Goal: Find specific page/section: Find specific page/section

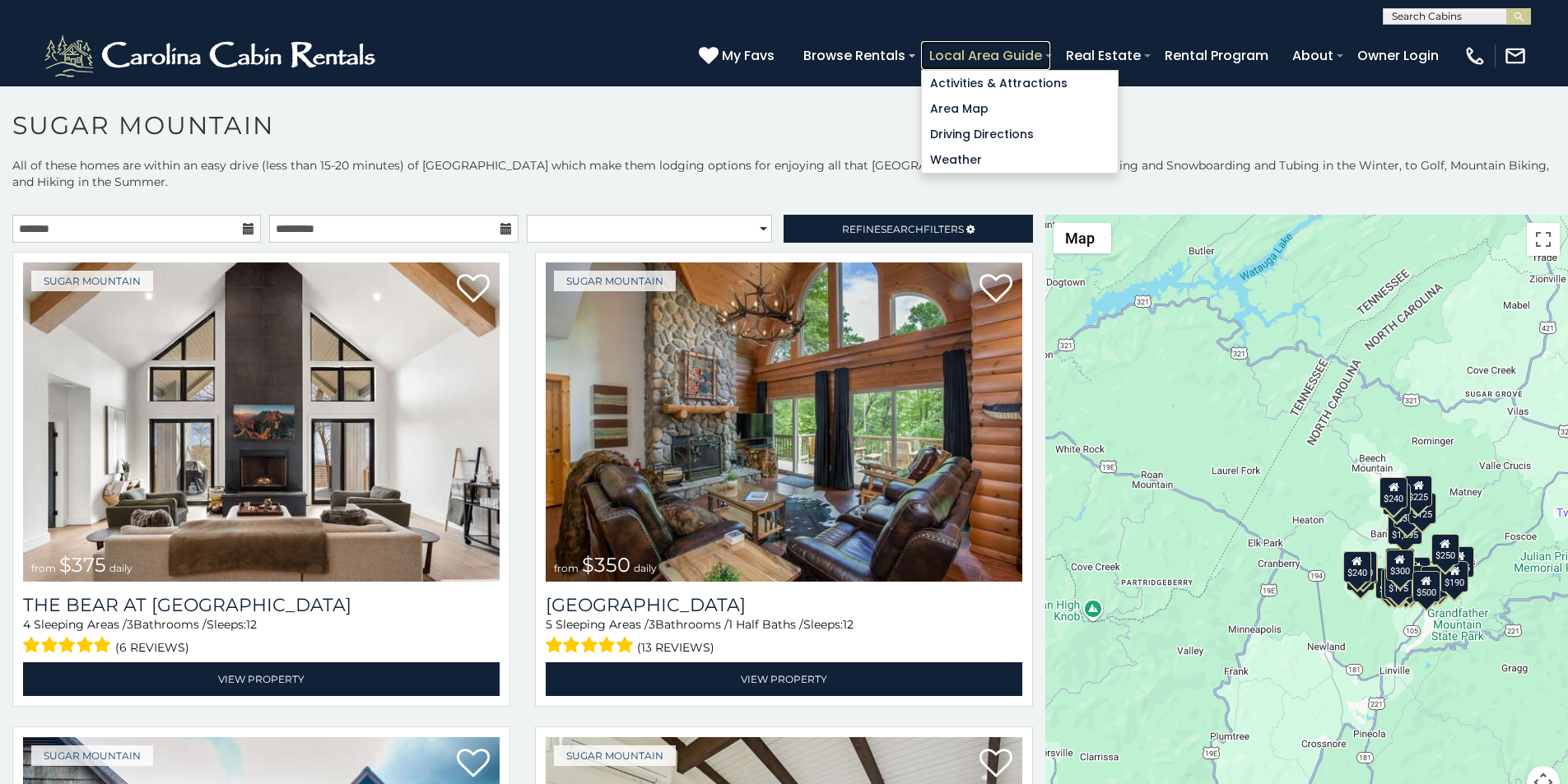
click at [1050, 46] on link "Local Area Guide" at bounding box center [986, 55] width 129 height 29
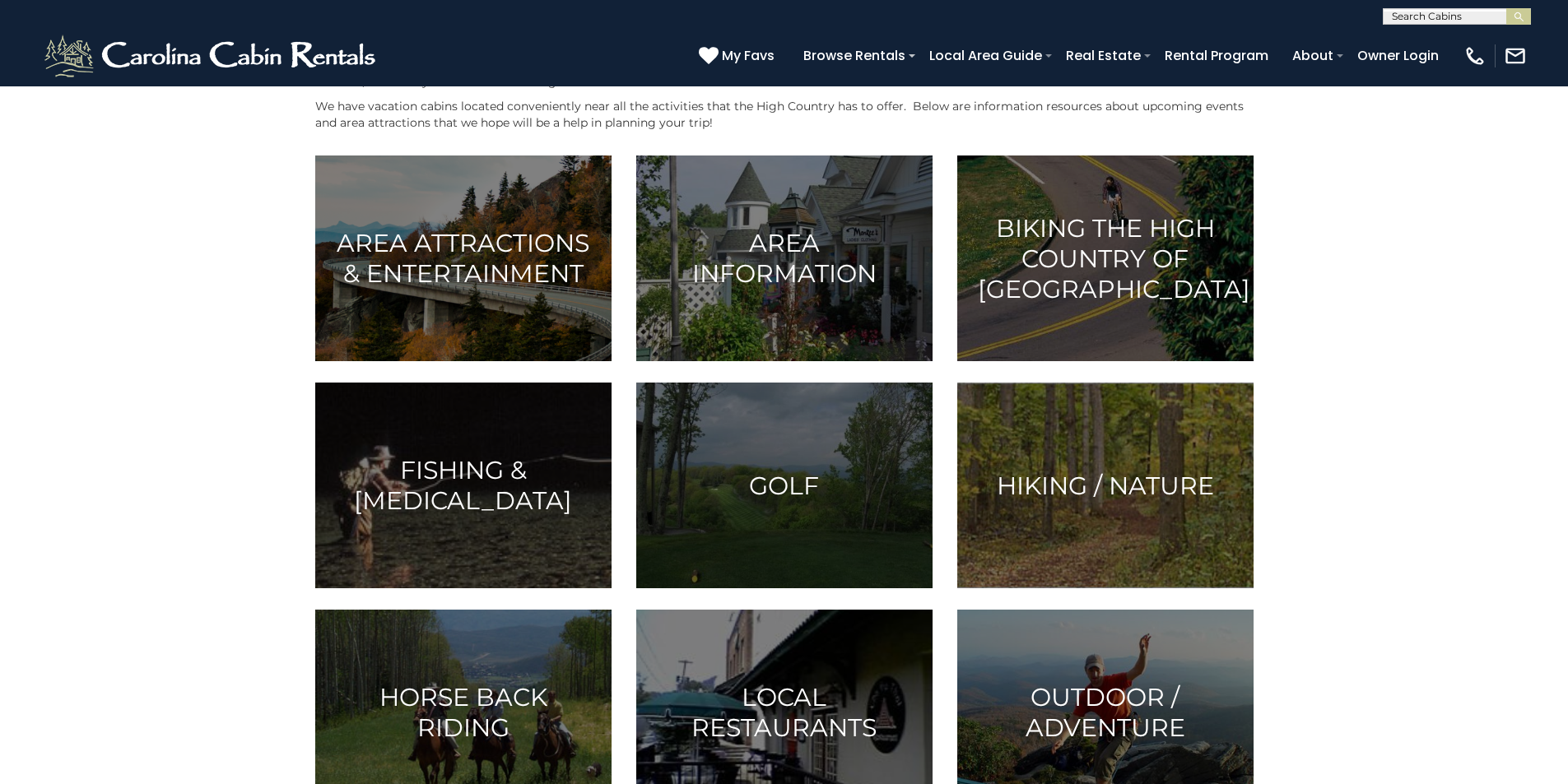
scroll to position [68, 0]
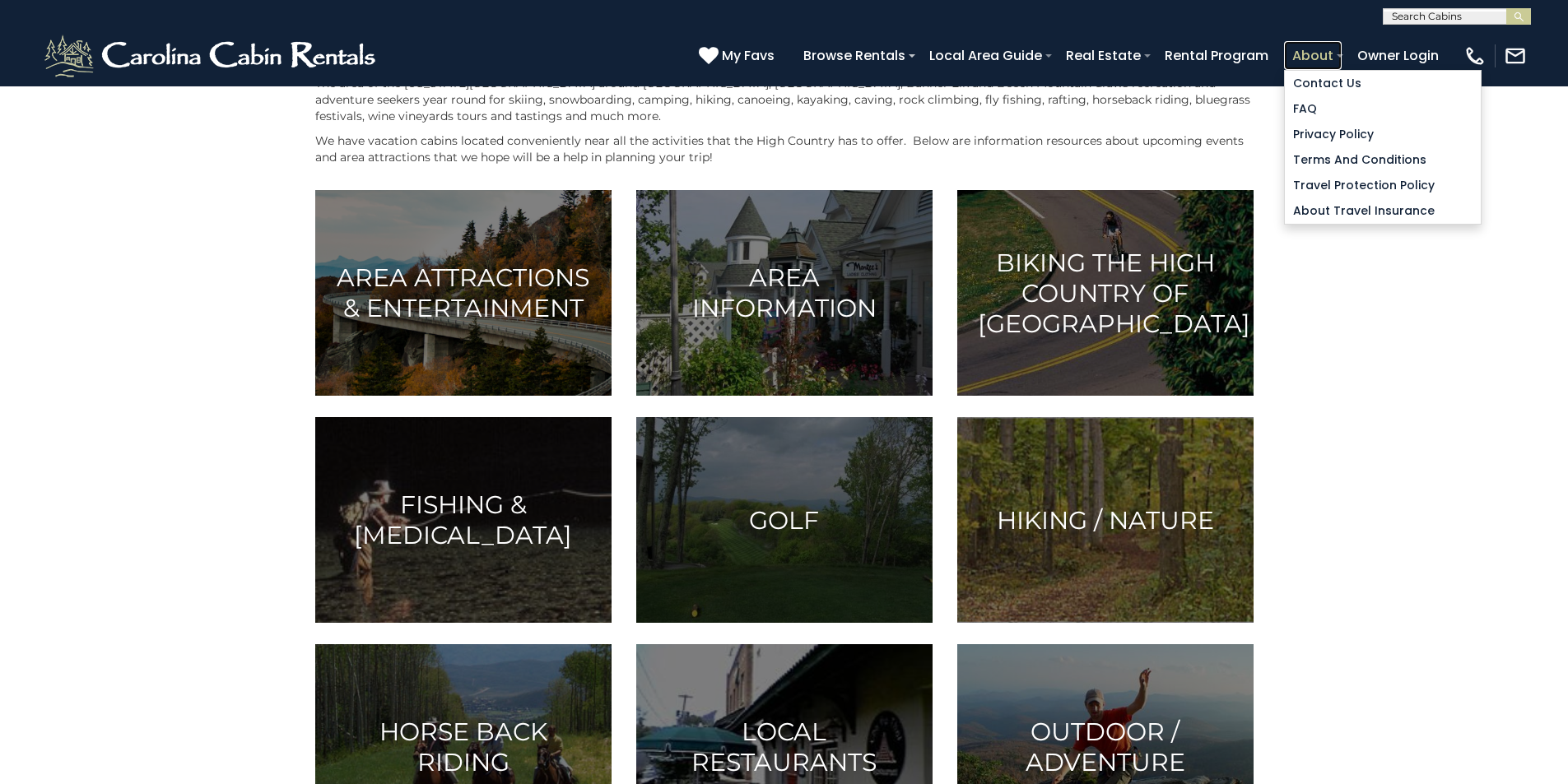
click at [1341, 46] on link "About" at bounding box center [1313, 55] width 57 height 29
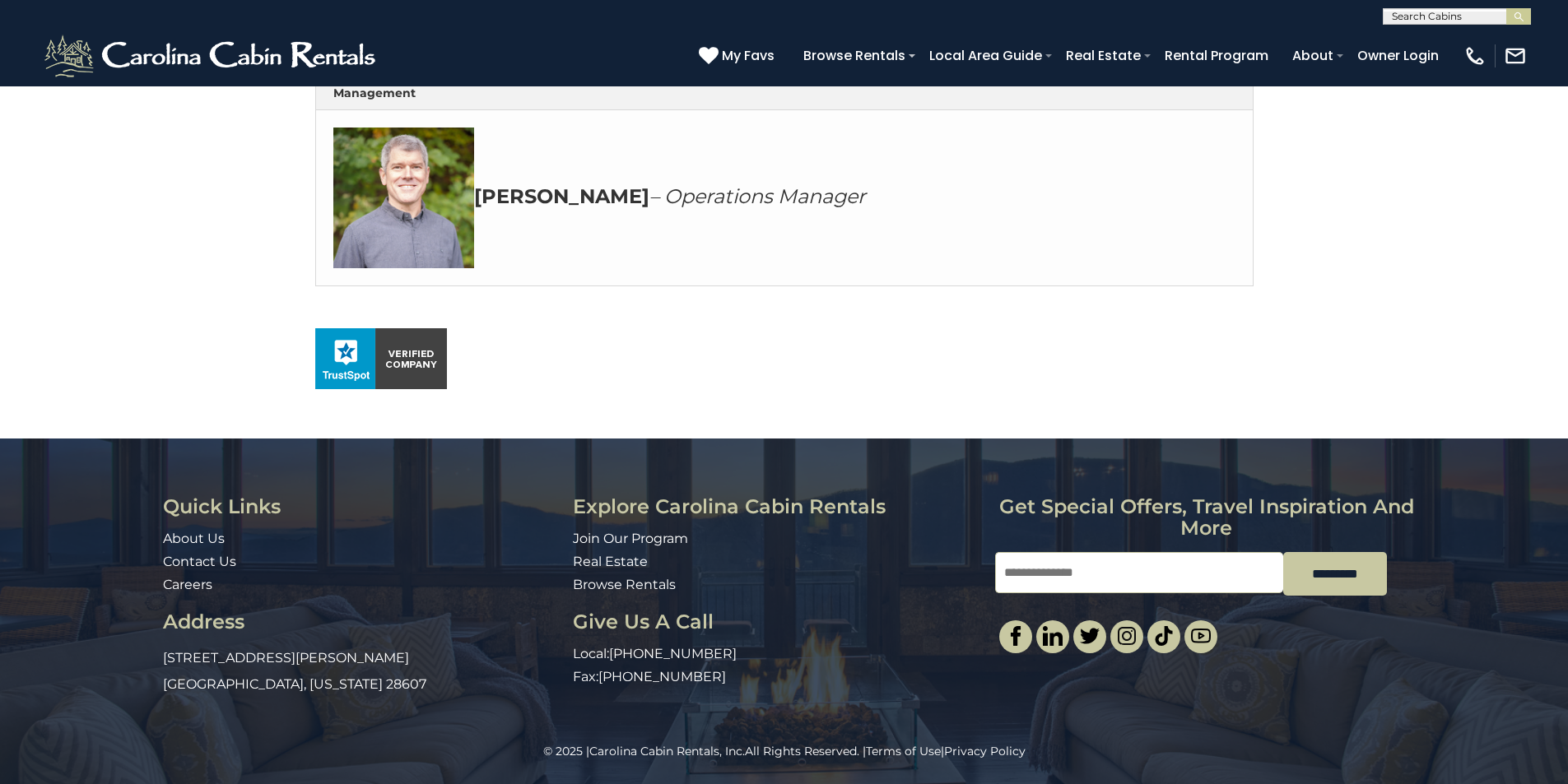
scroll to position [952, 0]
click at [1024, 780] on div "© 2025 | Carolina Cabin Rentals, Inc. All Rights Reserved. | Terms of Use | Pri…" at bounding box center [784, 763] width 1568 height 41
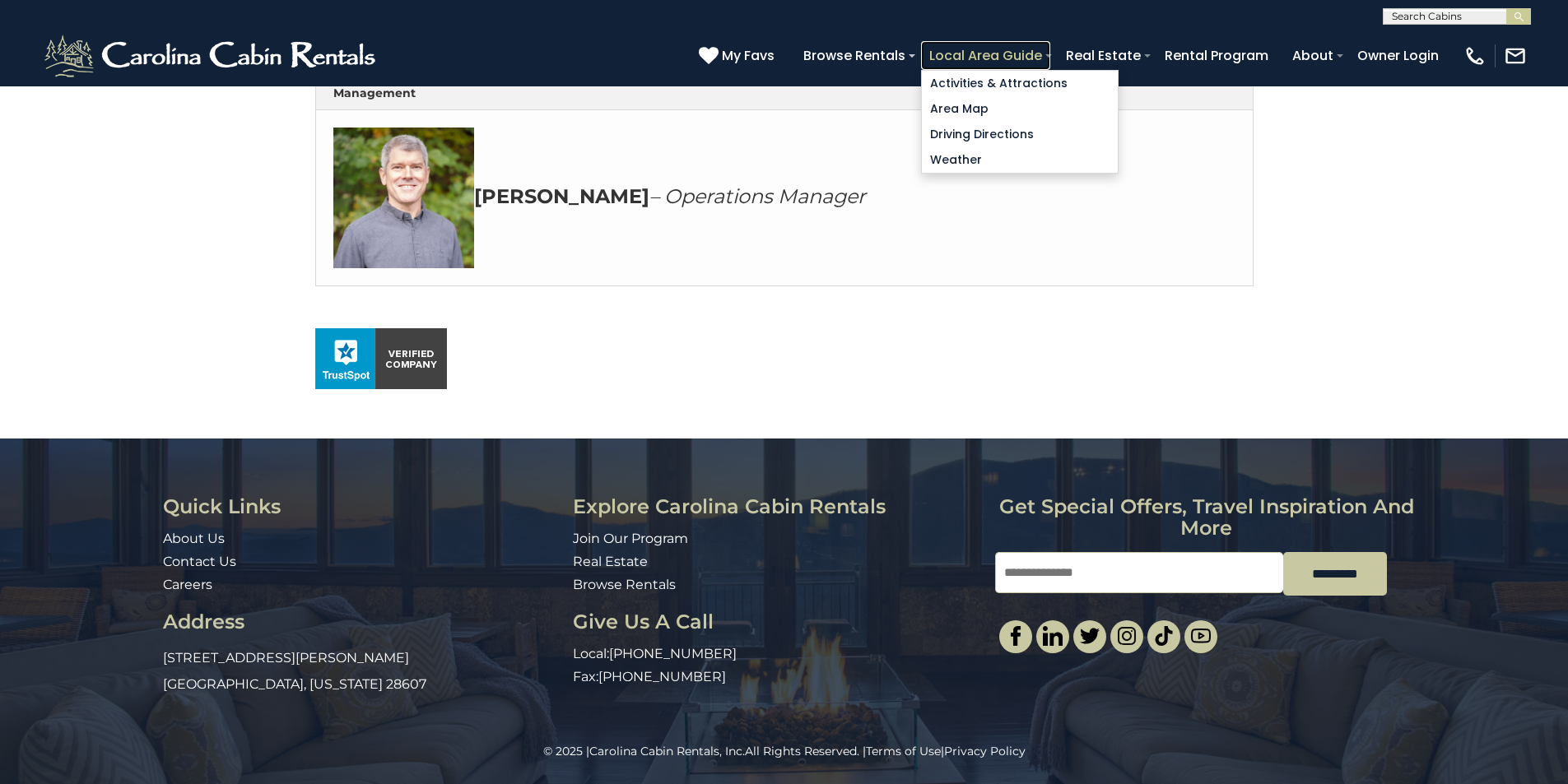
click at [1050, 48] on link "Local Area Guide" at bounding box center [986, 55] width 129 height 29
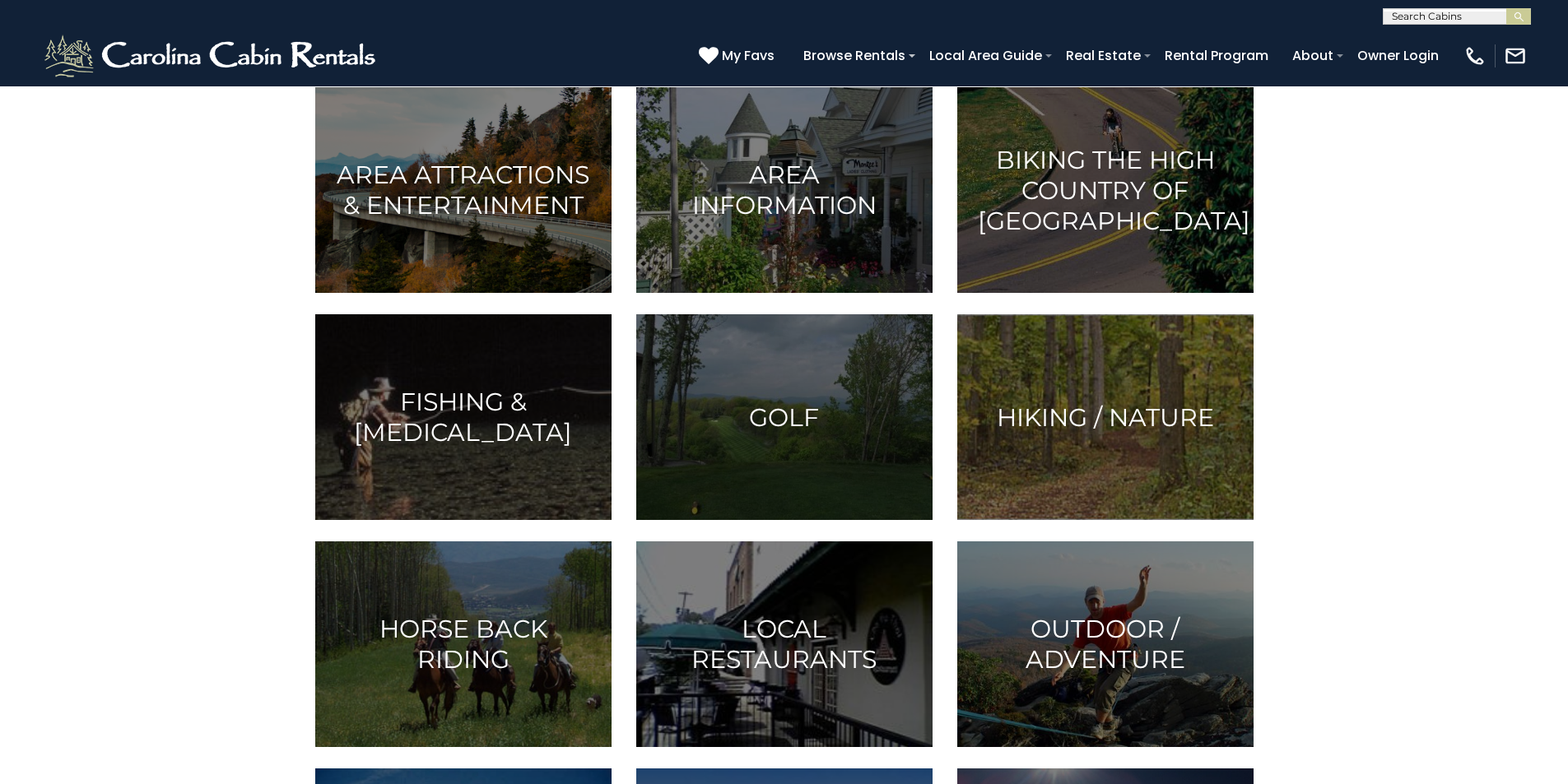
scroll to position [103, 0]
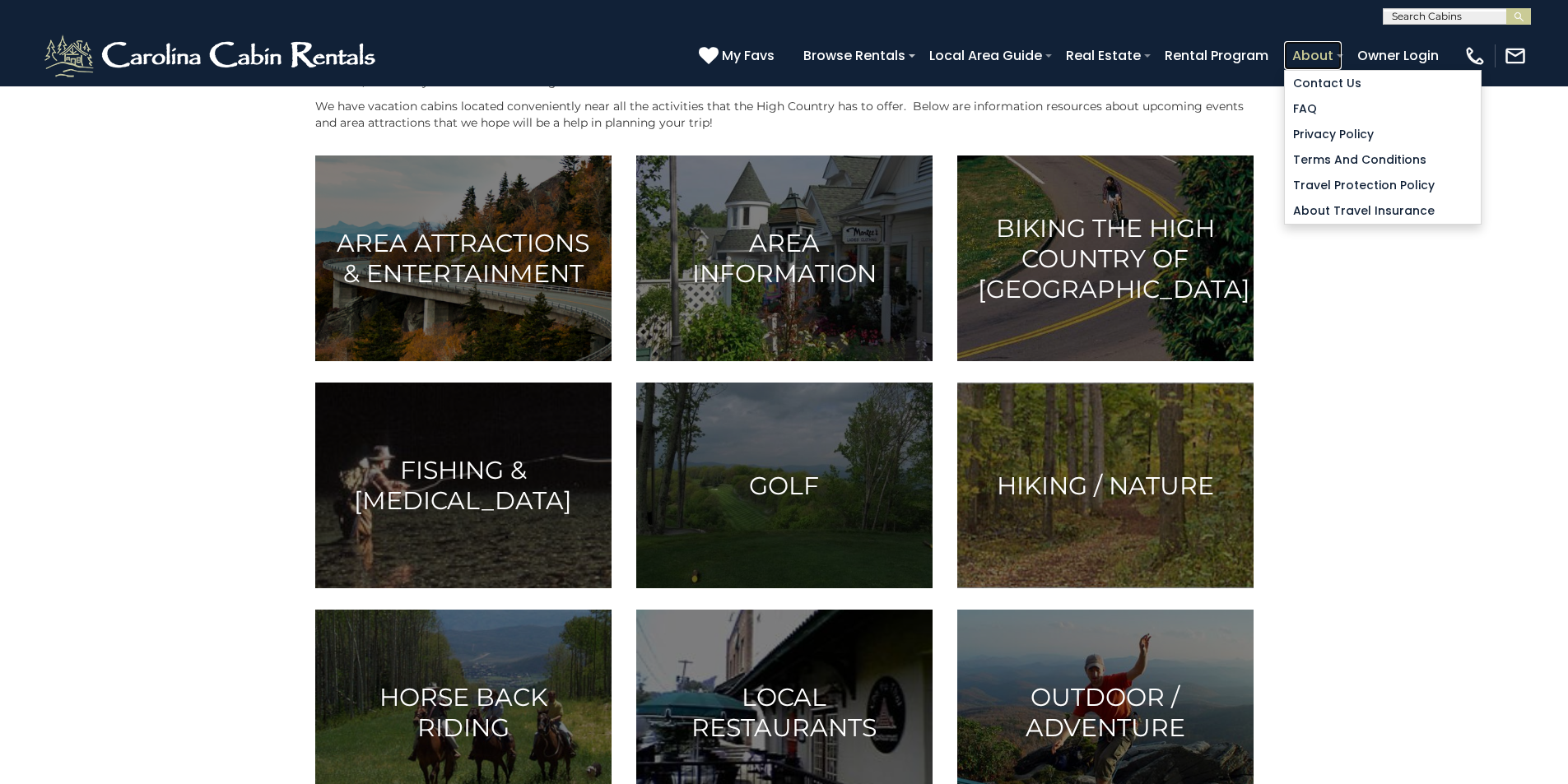
click at [1341, 48] on link "About" at bounding box center [1313, 55] width 57 height 29
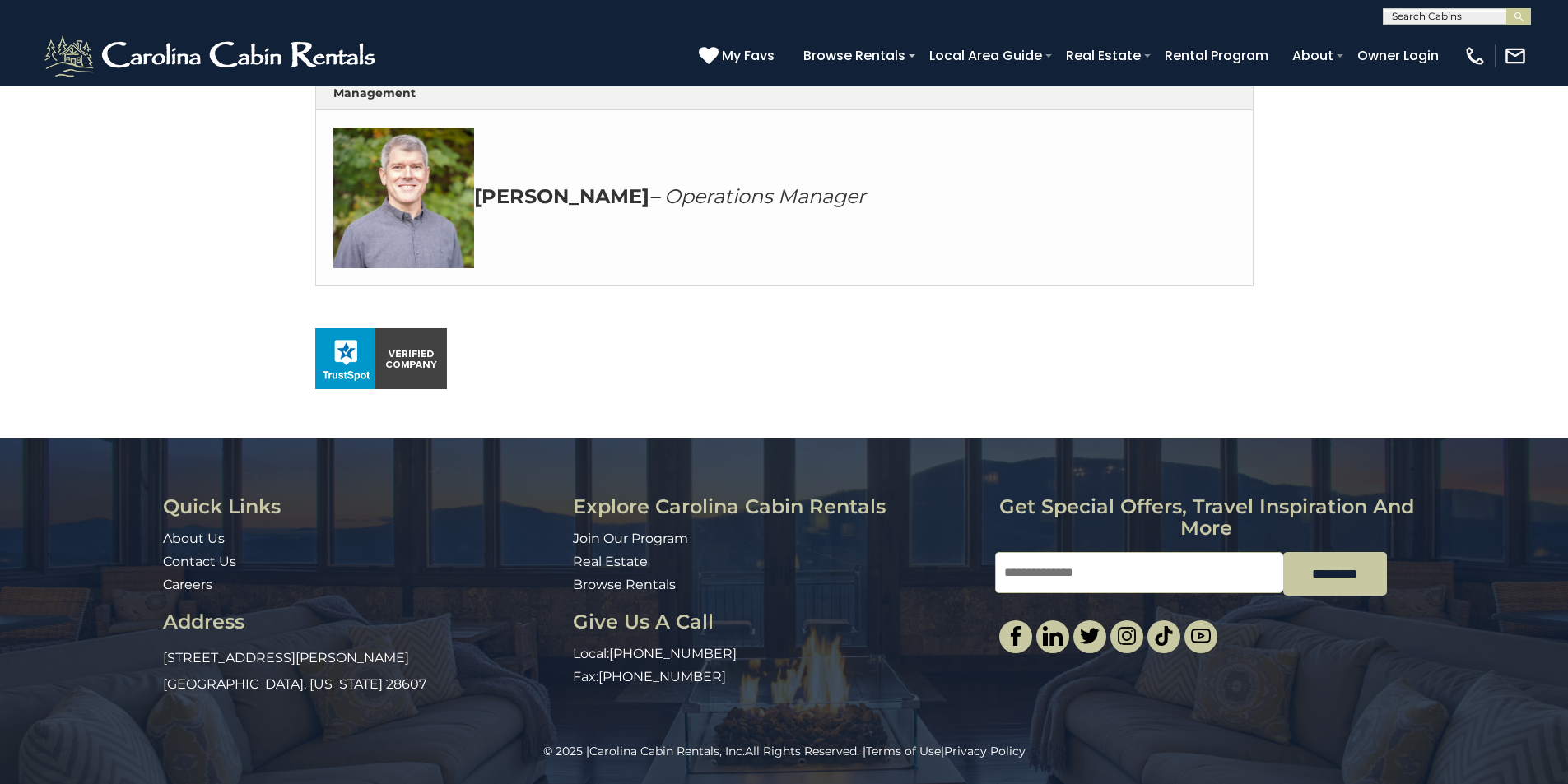
scroll to position [268, 0]
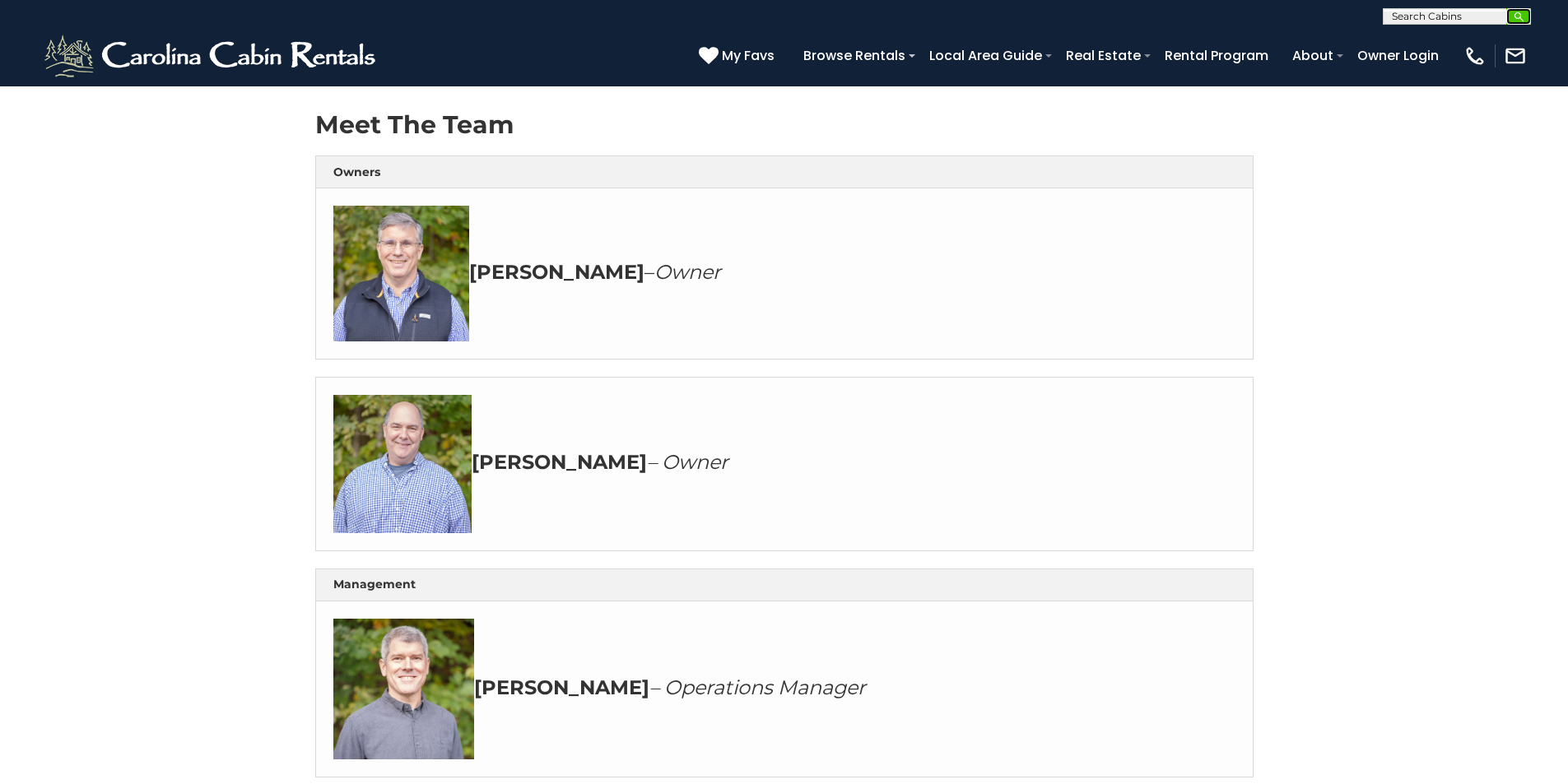
click at [1521, 20] on img "submit" at bounding box center [1520, 17] width 13 height 13
